Goal: Navigation & Orientation: Understand site structure

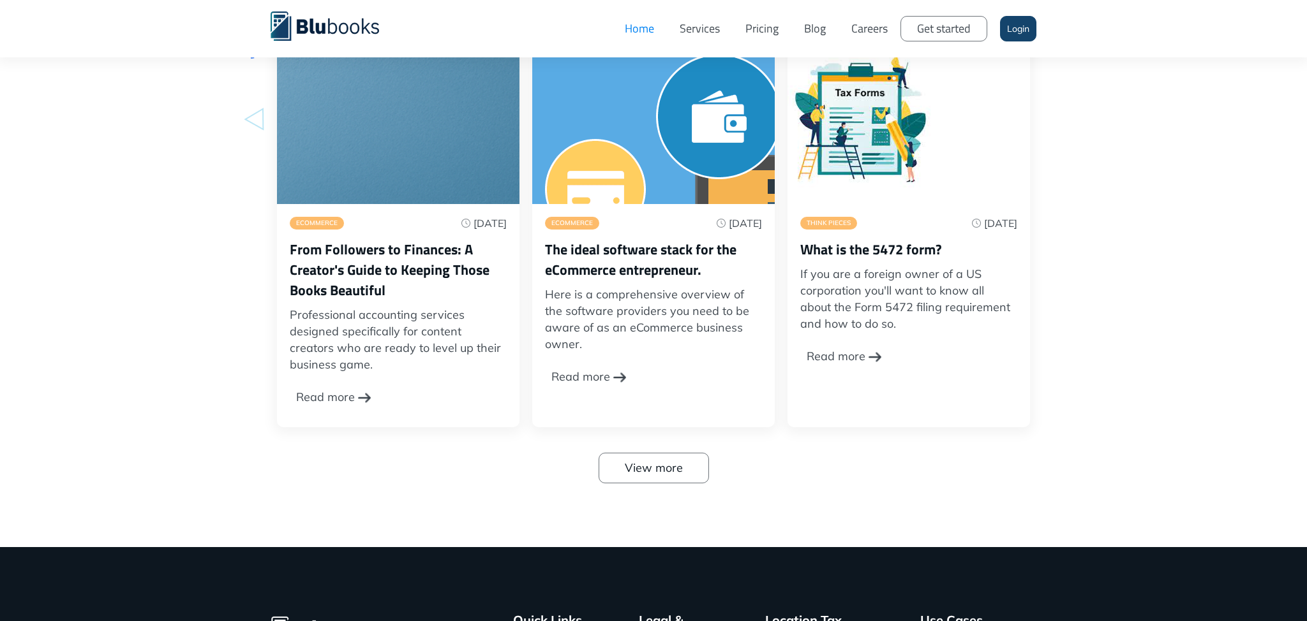
scroll to position [4180, 0]
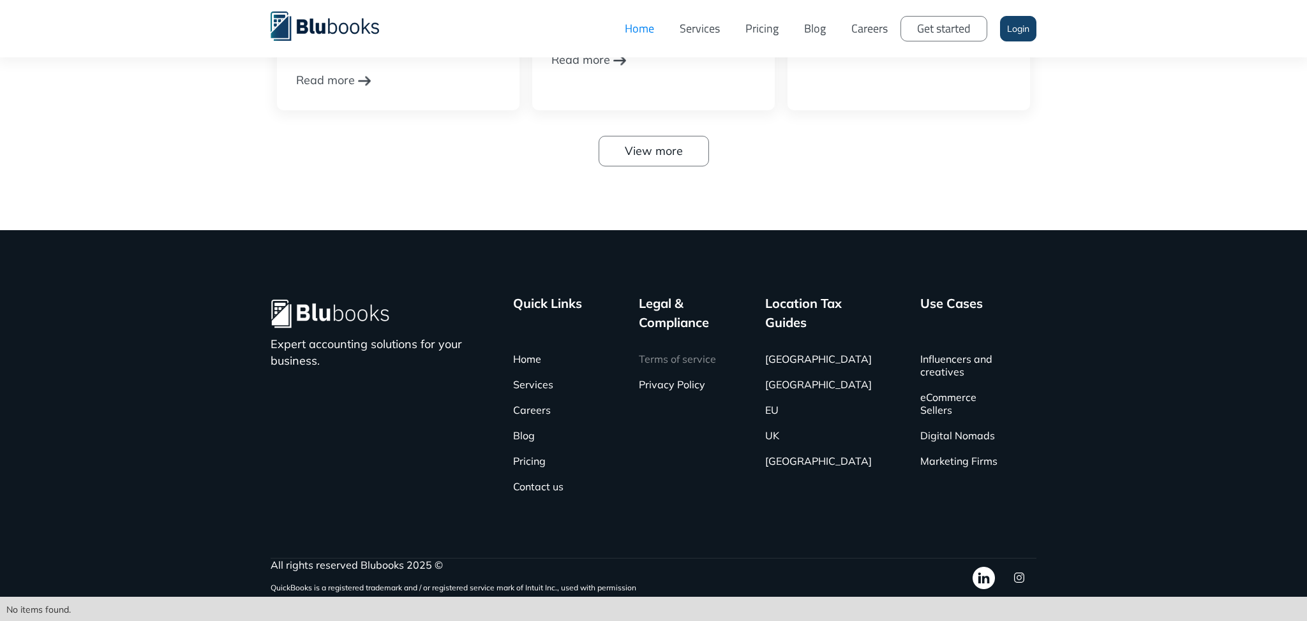
click at [716, 364] on link "Terms of service" at bounding box center [677, 359] width 77 height 26
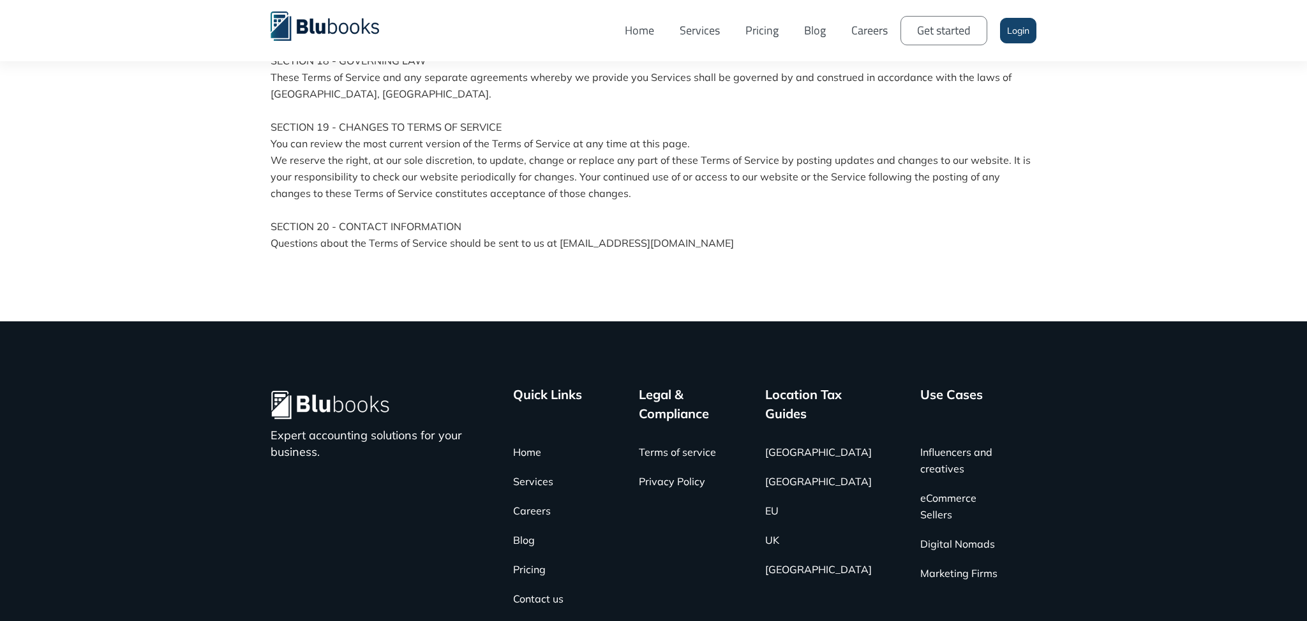
scroll to position [3166, 0]
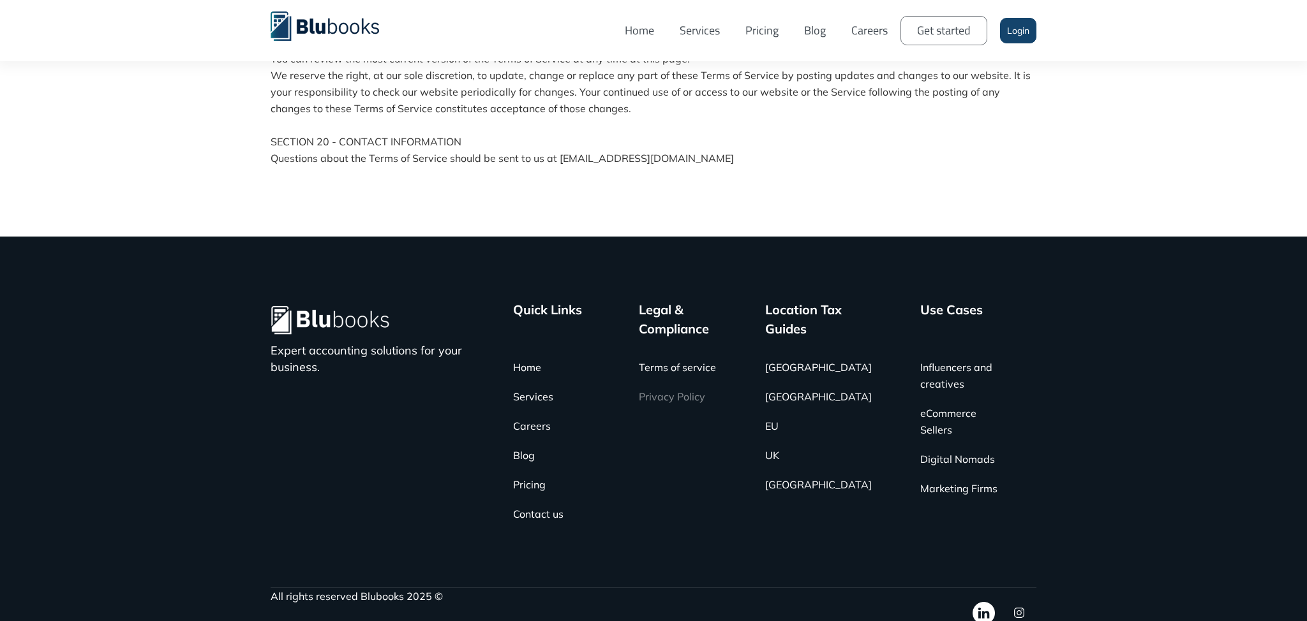
click at [695, 382] on link "Privacy Policy" at bounding box center [672, 396] width 66 height 29
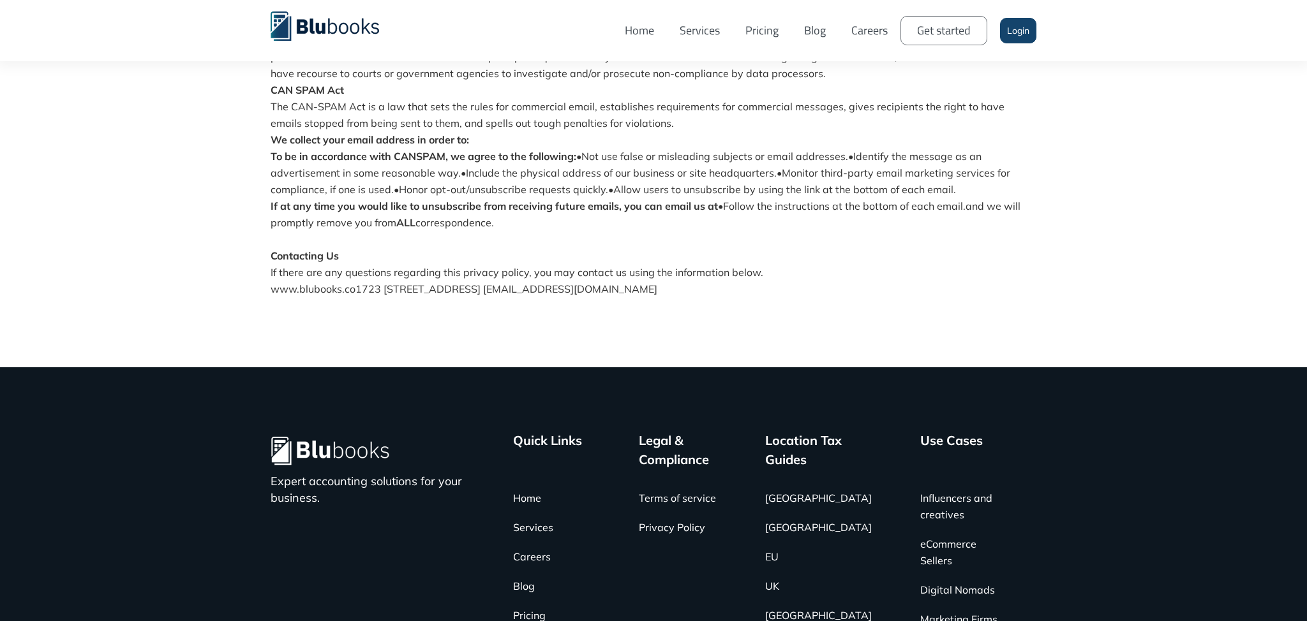
scroll to position [1348, 0]
